Goal: Browse casually

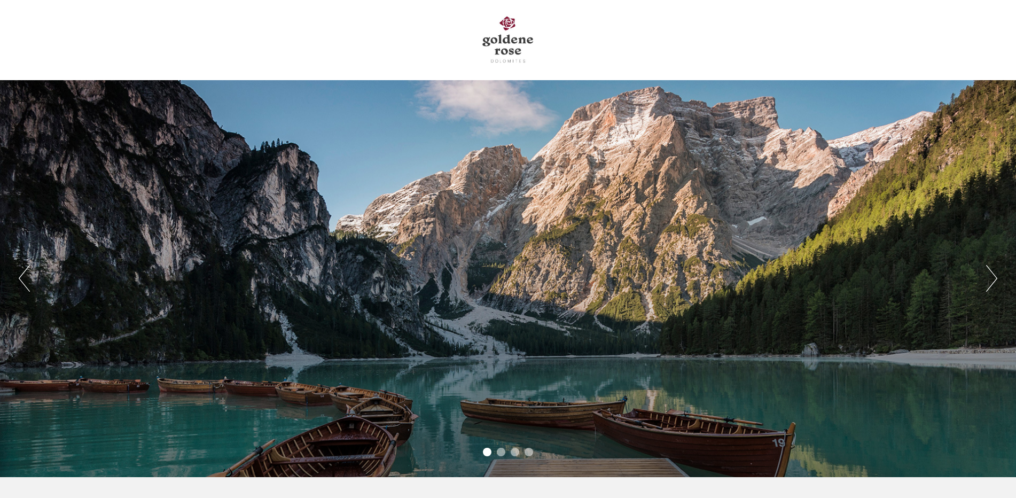
click at [991, 285] on button "Next" at bounding box center [991, 278] width 11 height 27
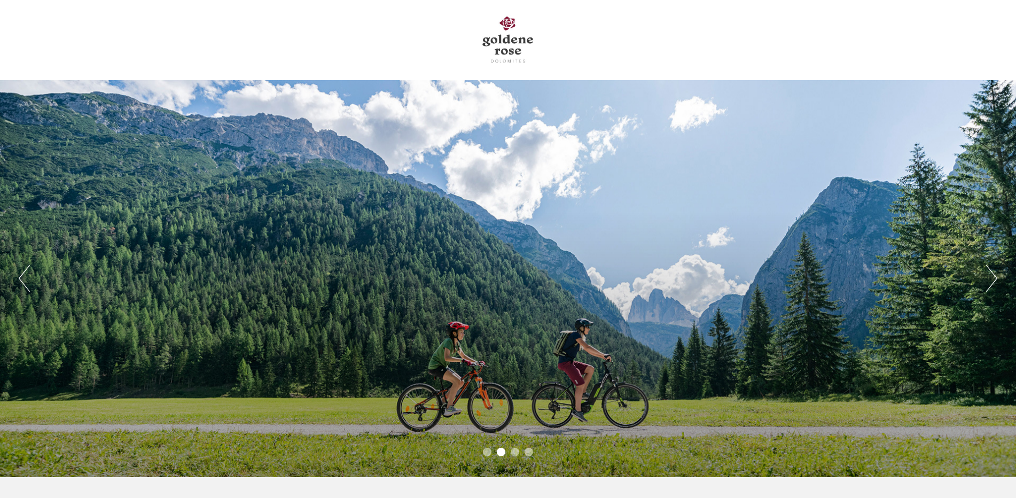
click at [991, 285] on button "Next" at bounding box center [991, 278] width 11 height 27
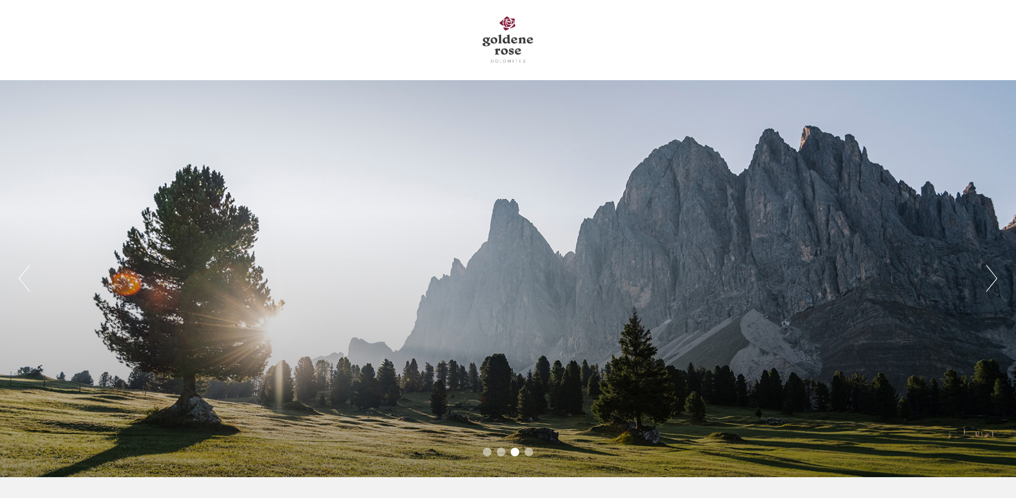
click at [991, 285] on button "Next" at bounding box center [991, 278] width 11 height 27
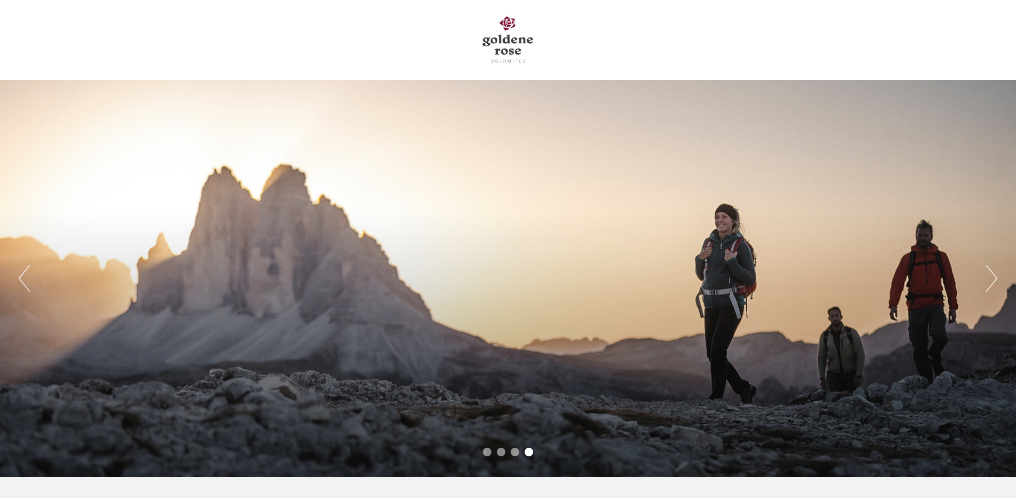
click at [991, 285] on button "Next" at bounding box center [991, 278] width 11 height 27
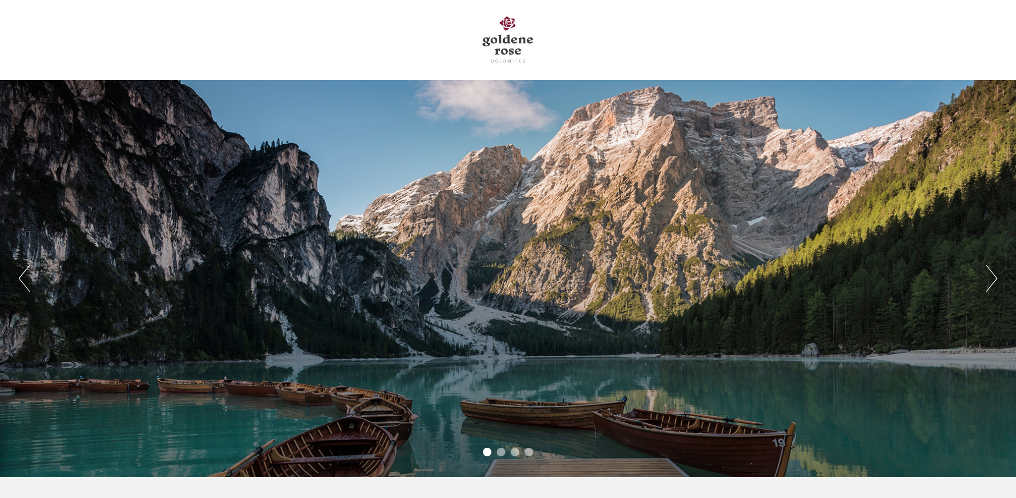
click at [991, 285] on button "Next" at bounding box center [991, 278] width 11 height 27
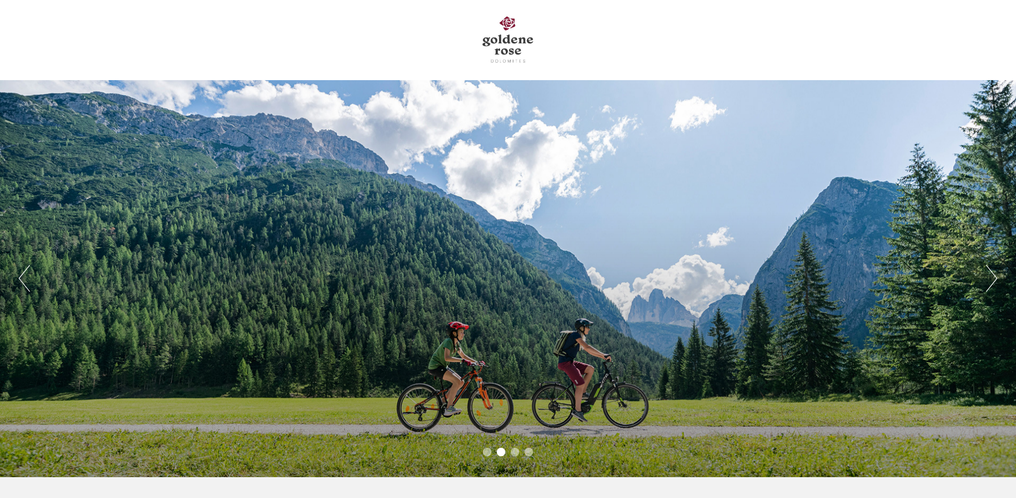
click at [991, 285] on button "Next" at bounding box center [991, 278] width 11 height 27
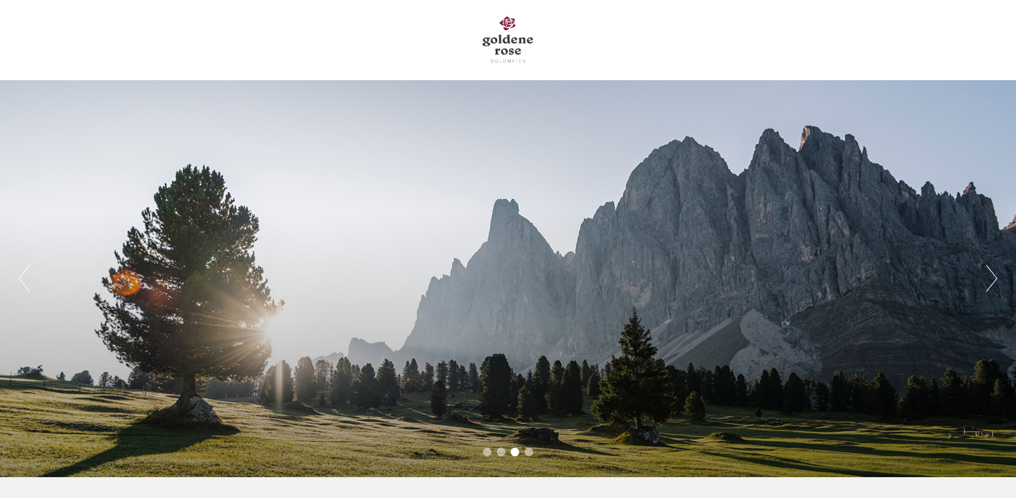
click at [991, 285] on button "Next" at bounding box center [991, 278] width 11 height 27
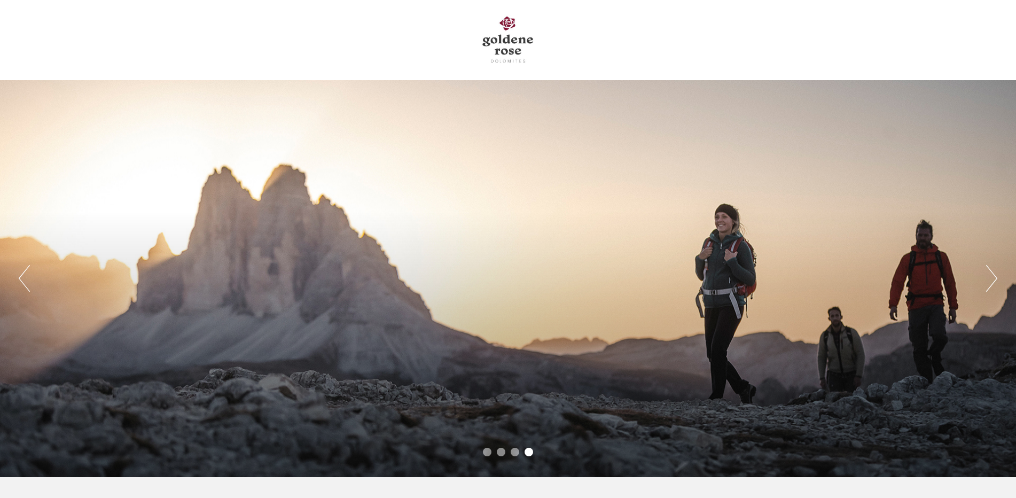
click at [991, 285] on button "Next" at bounding box center [991, 278] width 11 height 27
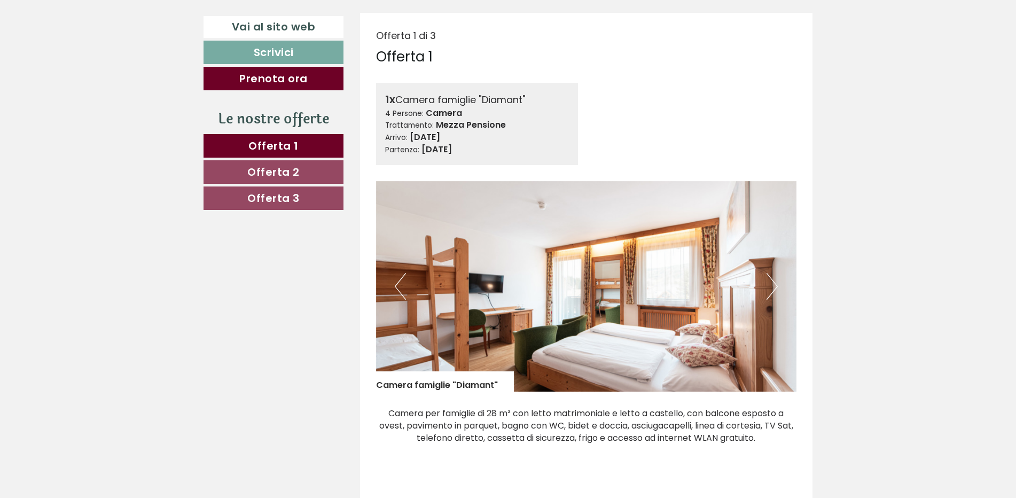
scroll to position [534, 0]
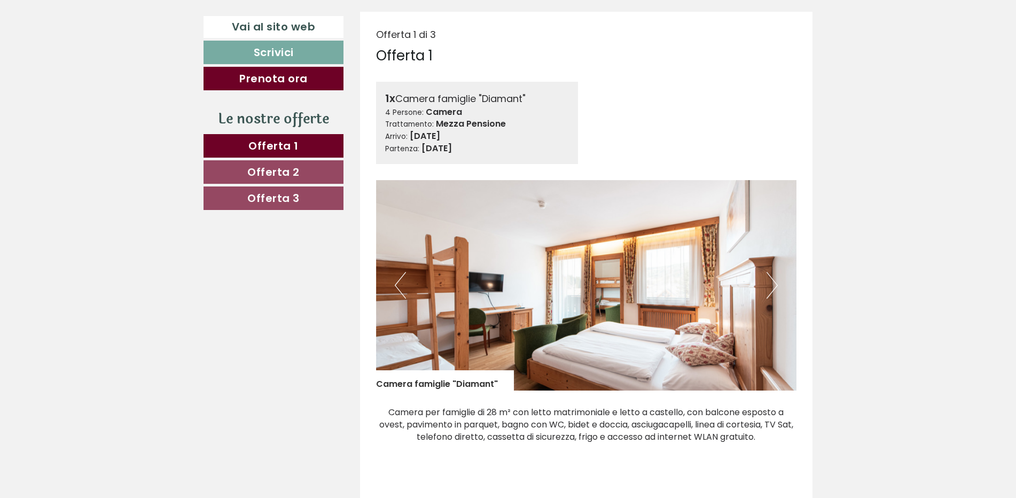
click at [773, 291] on button "Next" at bounding box center [772, 285] width 11 height 27
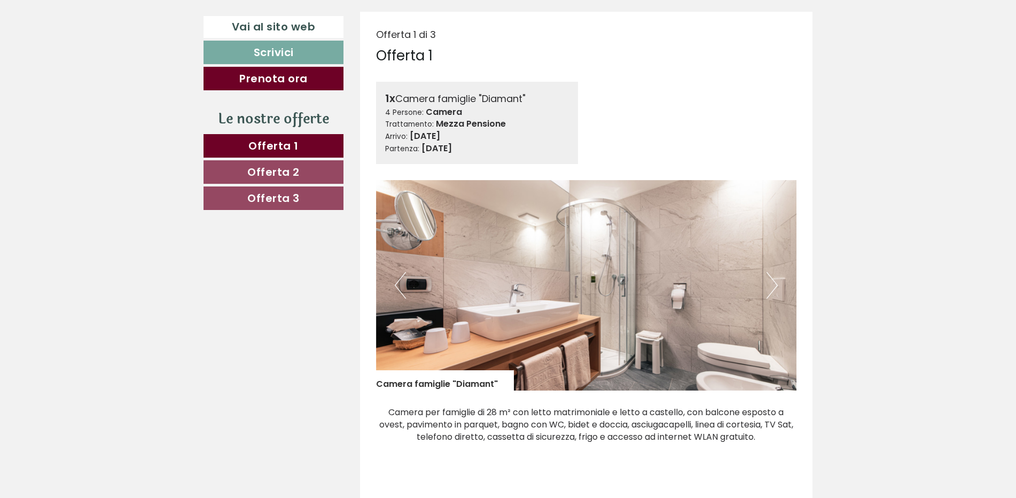
click at [773, 291] on button "Next" at bounding box center [772, 285] width 11 height 27
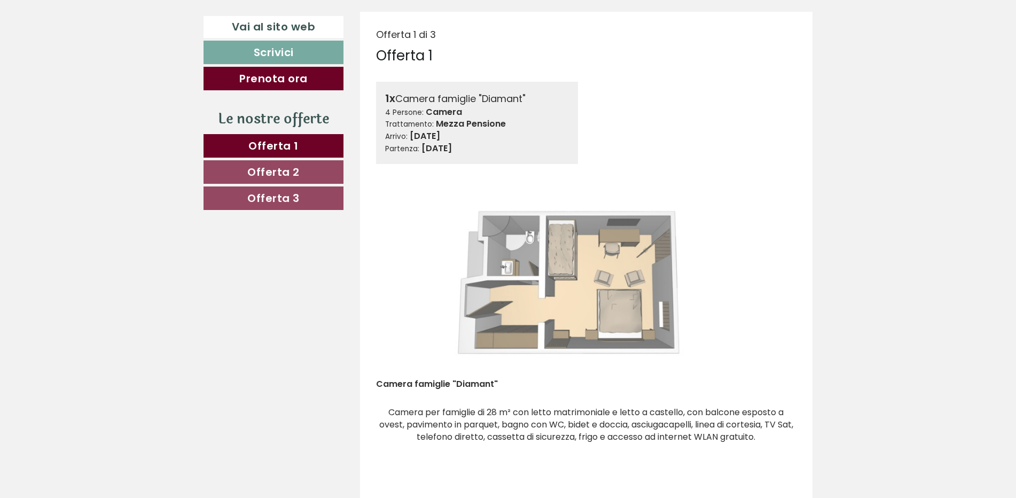
click at [773, 291] on button "Next" at bounding box center [772, 285] width 11 height 27
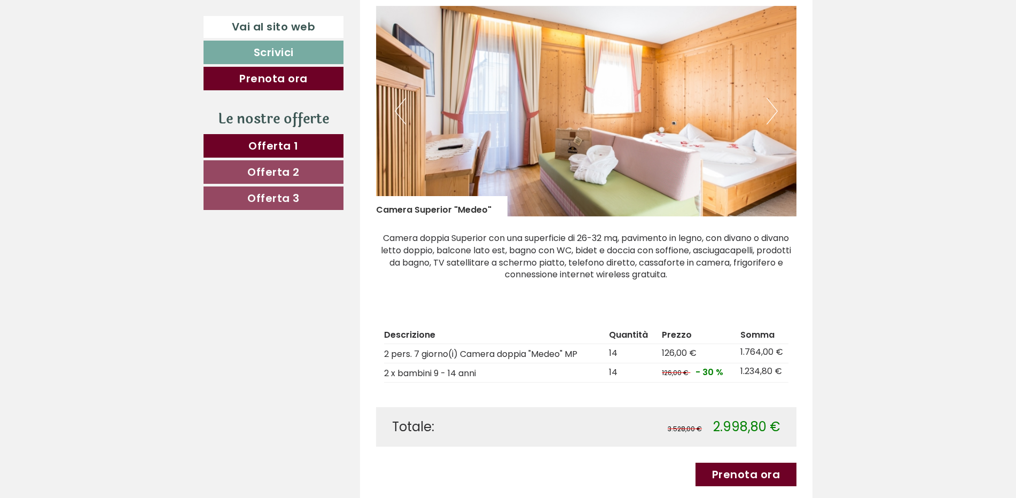
scroll to position [1496, 0]
